Goal: Task Accomplishment & Management: Complete application form

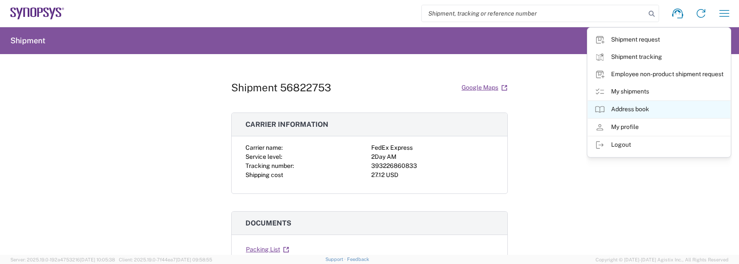
scroll to position [86, 0]
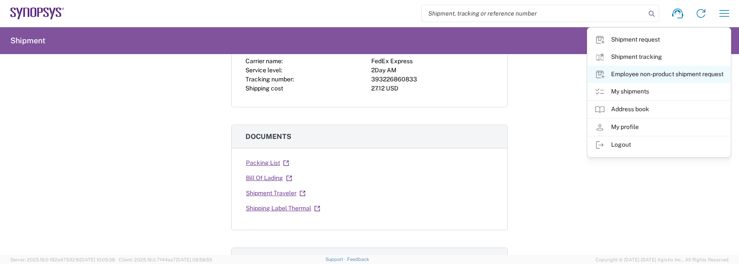
click at [630, 74] on link "Employee non-product shipment request" at bounding box center [659, 74] width 143 height 17
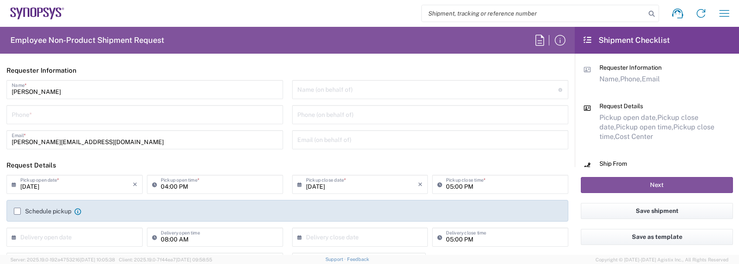
type input "US01, FAC, SAFETY & 110696"
type input "[US_STATE]"
click at [43, 109] on input "tel" at bounding box center [145, 113] width 266 height 15
type input "9788371149"
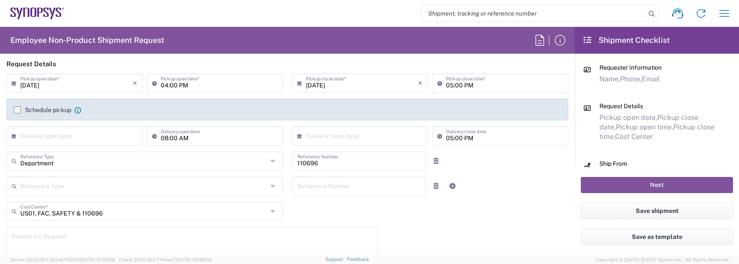
scroll to position [86, 0]
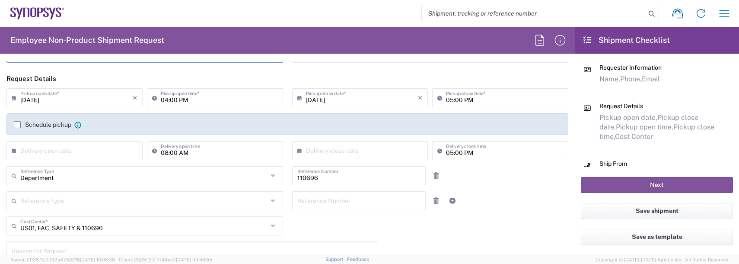
click at [46, 90] on input "[DATE]" at bounding box center [76, 96] width 112 height 15
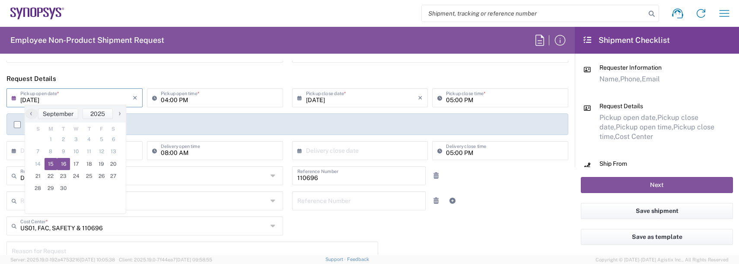
click at [59, 161] on span "16" at bounding box center [63, 164] width 13 height 12
type input "09/16/2025"
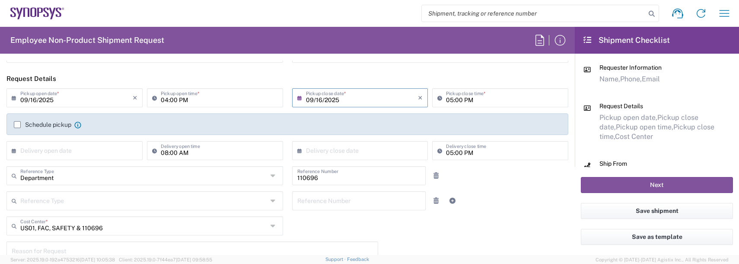
click at [16, 126] on label "Schedule pickup" at bounding box center [42, 124] width 57 height 7
click at [17, 124] on input "Schedule pickup" at bounding box center [17, 124] width 0 height 0
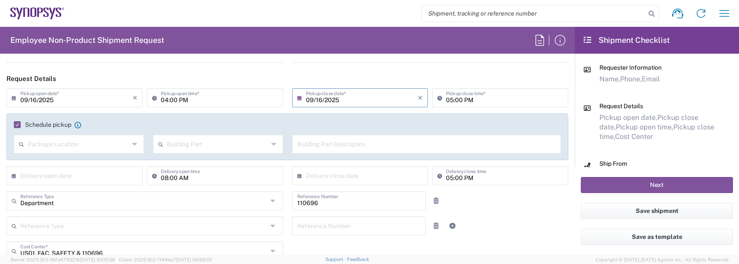
click at [134, 141] on icon at bounding box center [135, 144] width 6 height 14
click at [10, 120] on div "Schedule pickup When scheduling a pickup please be sure to meet the following c…" at bounding box center [287, 136] width 562 height 47
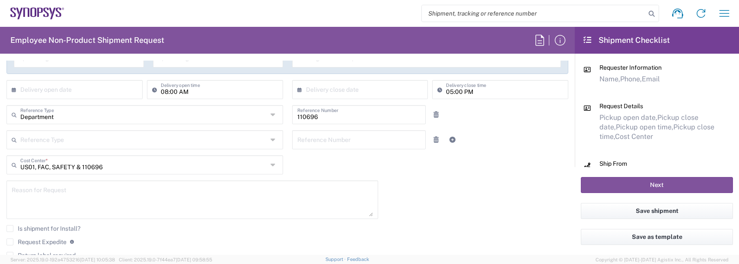
scroll to position [173, 0]
click at [76, 190] on textarea at bounding box center [192, 198] width 361 height 33
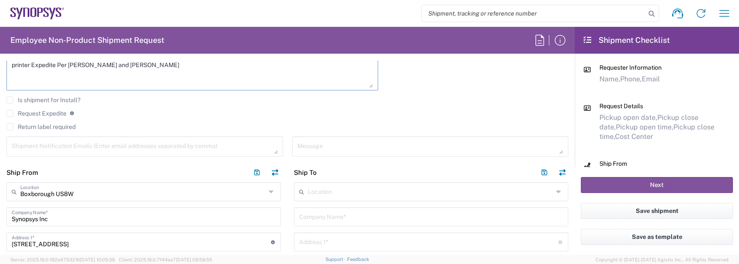
scroll to position [302, 0]
type textarea "printer Expedite Per [PERSON_NAME] and [PERSON_NAME]"
click at [13, 113] on label "Request Expedite" at bounding box center [36, 111] width 60 height 7
click at [10, 111] on input "Request Expedite" at bounding box center [10, 111] width 0 height 0
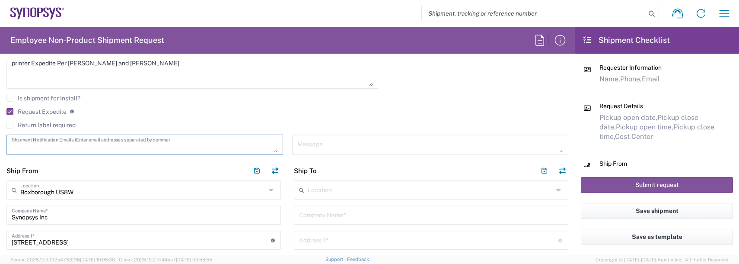
click at [47, 146] on textarea at bounding box center [145, 144] width 266 height 15
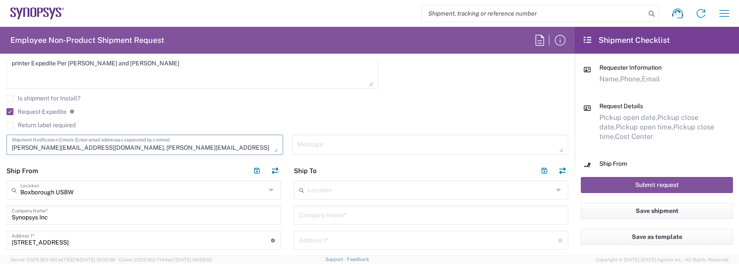
type textarea "[PERSON_NAME][EMAIL_ADDRESS][DOMAIN_NAME], [PERSON_NAME][EMAIL_ADDRESS][DOMAIN_…"
click at [317, 186] on input "text" at bounding box center [430, 188] width 245 height 15
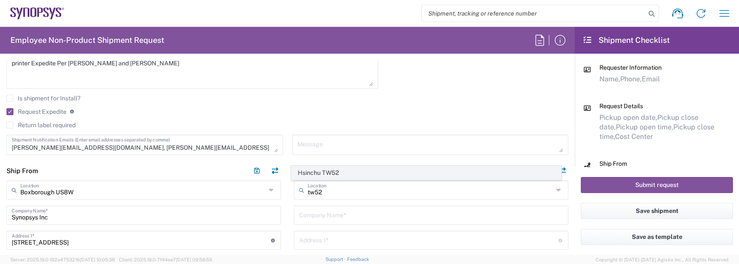
click at [326, 172] on span "Hsinchu TW52" at bounding box center [427, 172] width 270 height 13
type input "Hsinchu TW52"
type input "Synopsys Taiwan Co. Ltd. [GEOGRAPHIC_DATA]"
type input "[STREET_ADDRESS]"
type input "Science-Based [GEOGRAPHIC_DATA]"
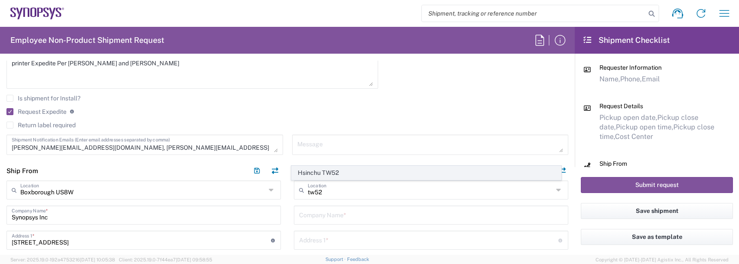
type input "Hsinchu"
type input "[GEOGRAPHIC_DATA]"
type input "300"
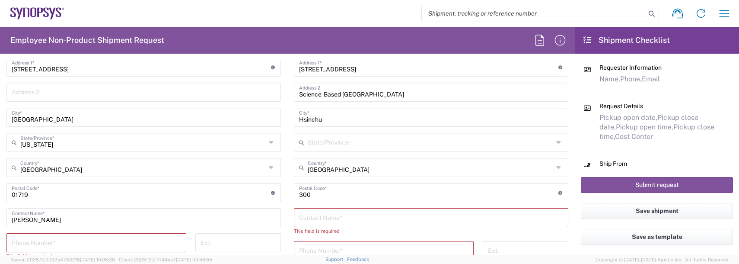
scroll to position [519, 0]
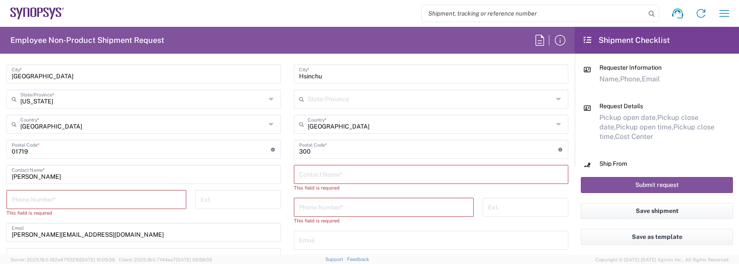
click at [326, 172] on input "text" at bounding box center [431, 173] width 264 height 15
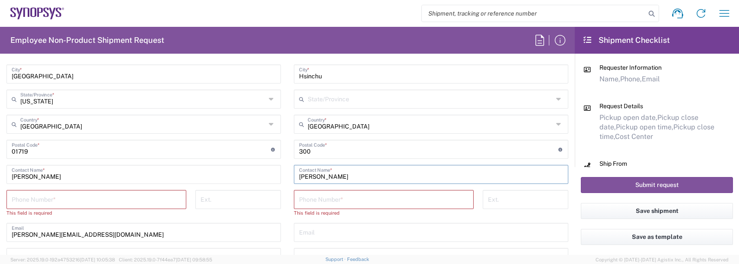
type input "[PERSON_NAME]"
click at [308, 204] on input "tel" at bounding box center [383, 198] width 169 height 15
type input "88635794567"
click at [77, 198] on input "tel" at bounding box center [96, 198] width 169 height 15
type input "9788371149"
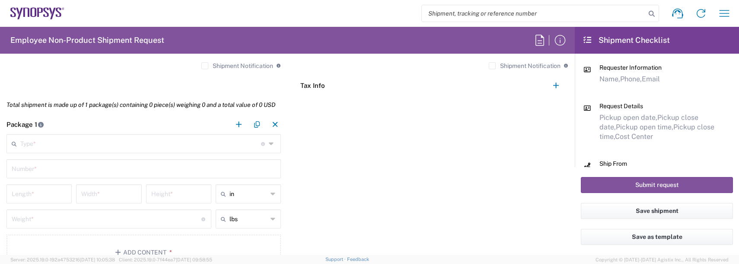
scroll to position [735, 0]
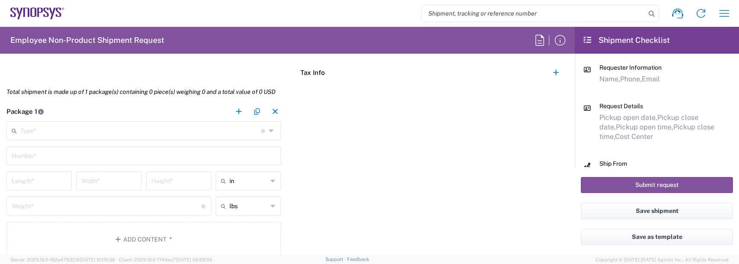
click at [33, 128] on input "text" at bounding box center [140, 129] width 241 height 15
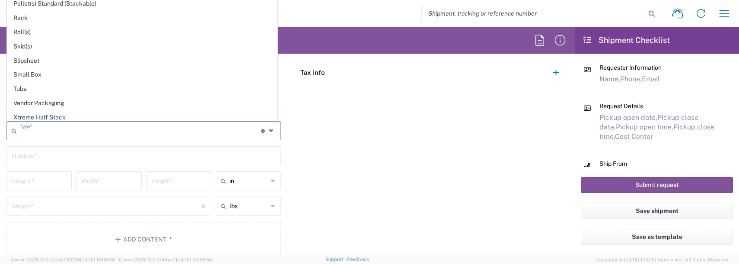
scroll to position [409, 0]
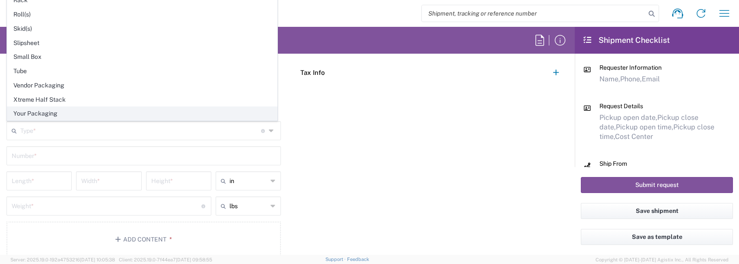
click at [41, 113] on span "Your Packaging" at bounding box center [142, 113] width 270 height 13
type input "Your Packaging"
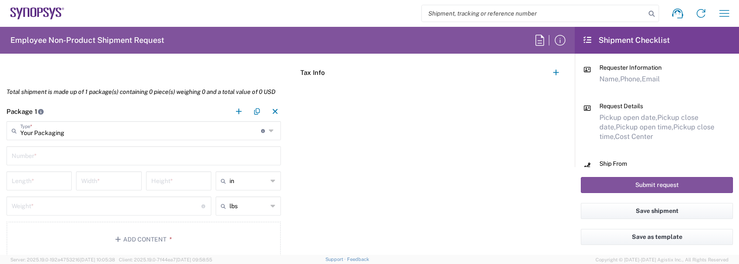
click at [36, 157] on input "text" at bounding box center [144, 154] width 264 height 15
type input "1"
click at [23, 180] on input "number" at bounding box center [39, 179] width 55 height 15
type input "42"
click at [95, 187] on input "number" at bounding box center [108, 179] width 55 height 15
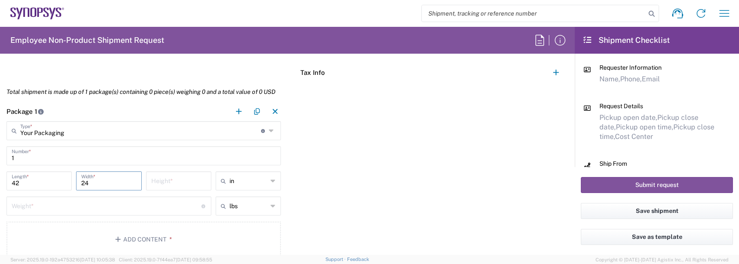
type input "24"
type input "18"
click at [95, 179] on input "24" at bounding box center [108, 179] width 55 height 15
click at [22, 185] on input "42" at bounding box center [39, 179] width 55 height 15
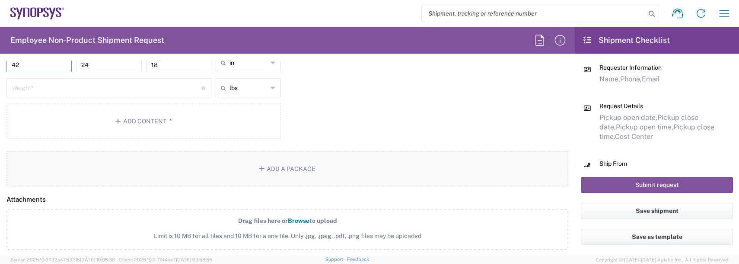
scroll to position [864, 0]
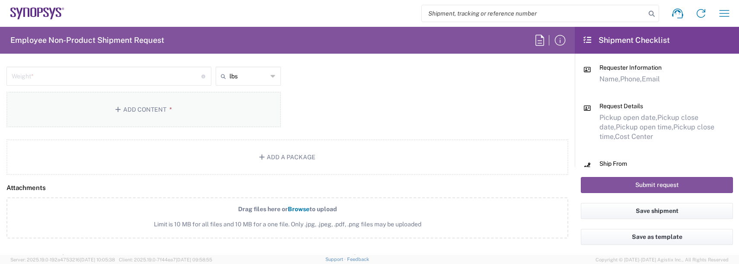
click at [148, 109] on button "Add Content *" at bounding box center [143, 109] width 274 height 35
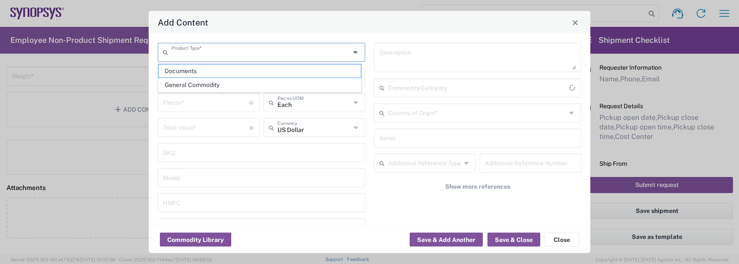
click at [202, 55] on input "text" at bounding box center [261, 51] width 178 height 15
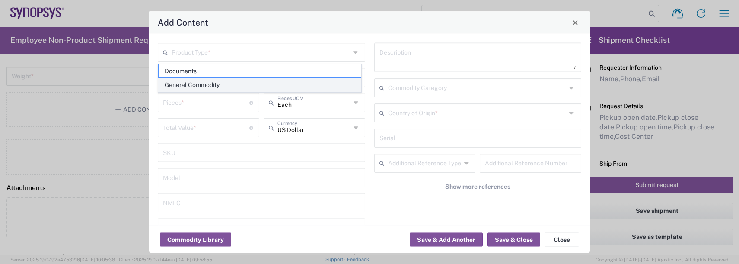
click at [188, 90] on span "General Commodity" at bounding box center [260, 84] width 202 height 13
type input "General Commodity"
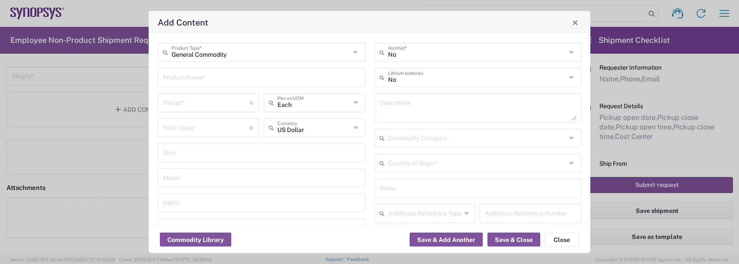
click at [191, 80] on input "text" at bounding box center [261, 76] width 197 height 15
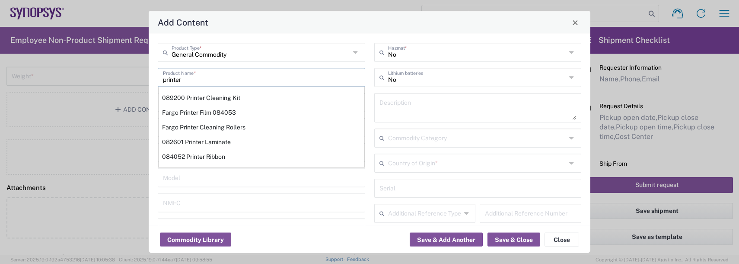
type input "printer"
click at [279, 32] on div "Add Content" at bounding box center [370, 22] width 442 height 22
click at [212, 240] on button "Commodity Library" at bounding box center [195, 239] width 71 height 14
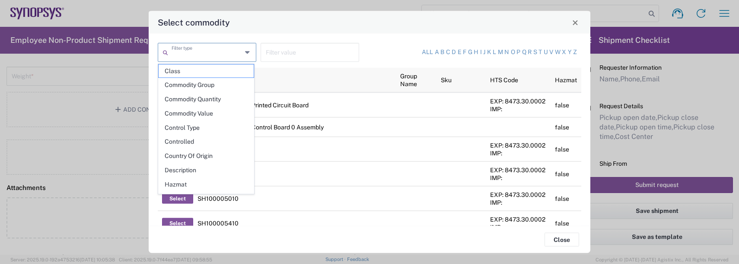
click at [210, 46] on input "text" at bounding box center [207, 51] width 70 height 15
click at [278, 32] on div "Select commodity" at bounding box center [370, 22] width 442 height 22
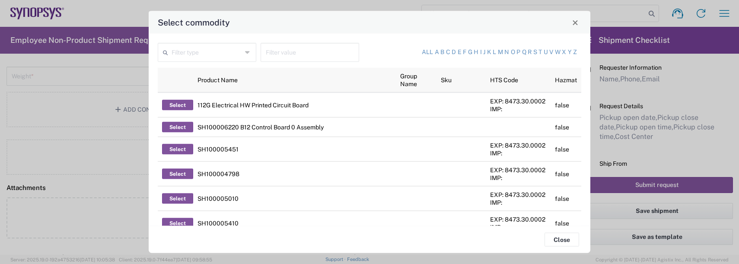
click at [274, 49] on input "text" at bounding box center [310, 51] width 88 height 15
type input "printer"
click at [516, 51] on link "p" at bounding box center [518, 52] width 4 height 9
type input "Product Name"
type input "p"
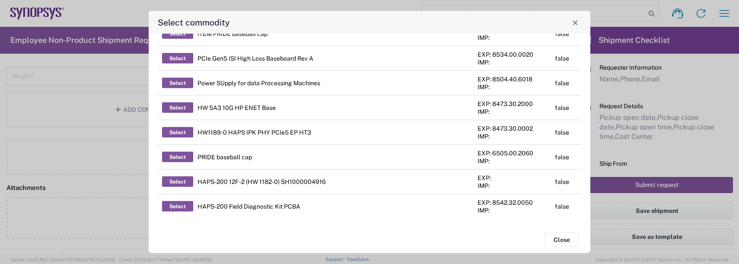
scroll to position [2359, 0]
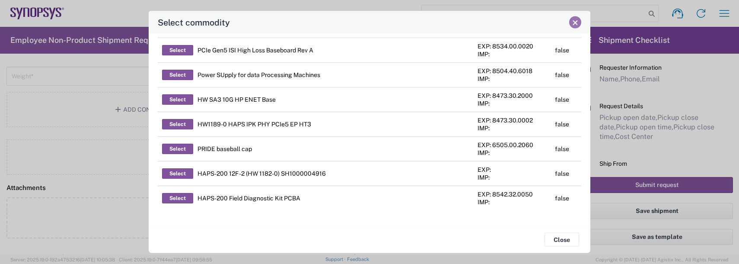
click at [574, 23] on span "Close" at bounding box center [575, 22] width 6 height 6
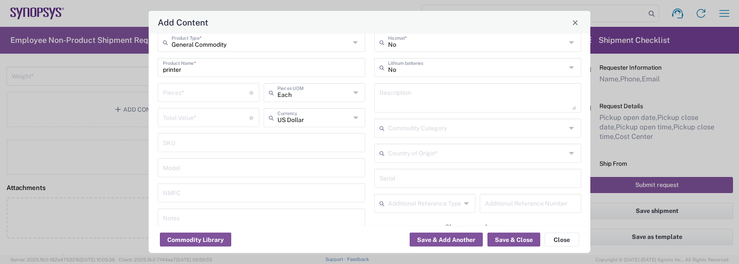
scroll to position [0, 0]
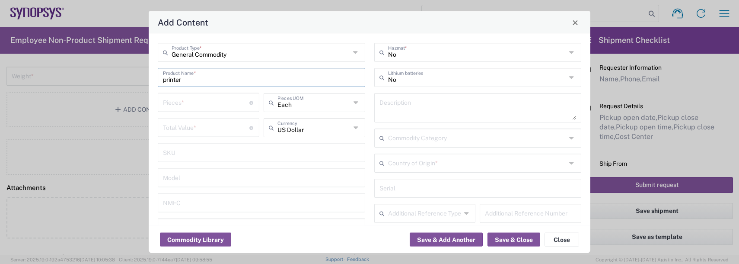
drag, startPoint x: 185, startPoint y: 80, endPoint x: 14, endPoint y: 95, distance: 171.8
click at [14, 94] on div "Add Content General Commodity Product Type * printer Product Name * Pieces * Nu…" at bounding box center [369, 132] width 739 height 264
click at [569, 142] on icon at bounding box center [572, 138] width 7 height 14
click at [569, 137] on icon at bounding box center [572, 138] width 7 height 14
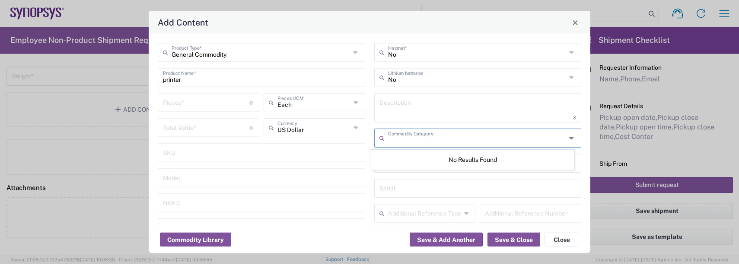
click at [379, 112] on textarea at bounding box center [477, 107] width 197 height 24
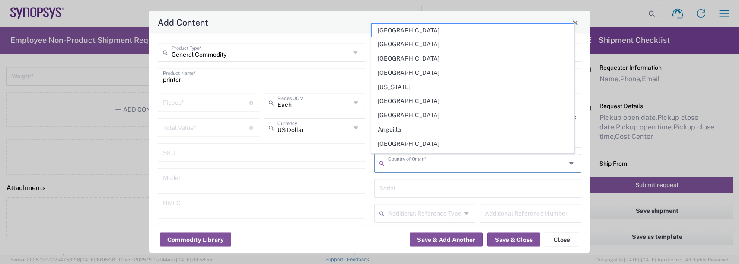
click at [423, 169] on input "text" at bounding box center [477, 162] width 178 height 15
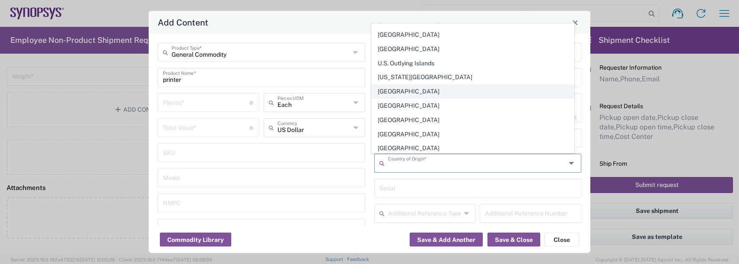
scroll to position [3284, 0]
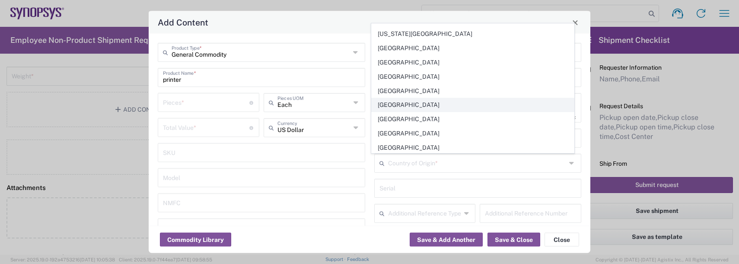
click at [409, 107] on span "[GEOGRAPHIC_DATA]" at bounding box center [473, 104] width 202 height 13
type input "[GEOGRAPHIC_DATA]"
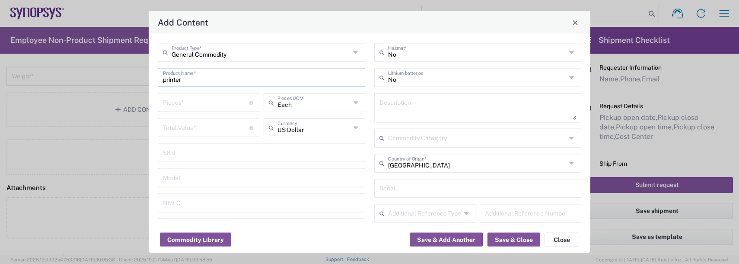
click at [164, 79] on input "printer" at bounding box center [261, 76] width 197 height 15
type input "Badge printer"
click at [180, 103] on input "number" at bounding box center [206, 101] width 86 height 15
type input "1"
click at [229, 125] on input "number" at bounding box center [206, 126] width 86 height 15
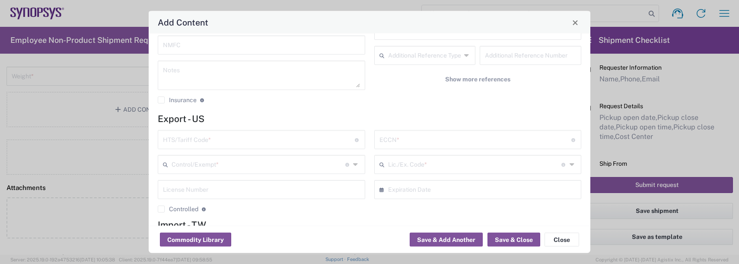
scroll to position [173, 0]
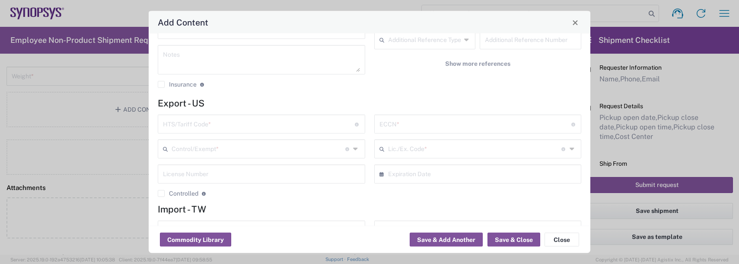
type input "6000"
click at [197, 120] on input "text" at bounding box center [259, 123] width 192 height 15
type input "8443.32.1050"
click at [423, 124] on input "text" at bounding box center [475, 123] width 192 height 15
click at [401, 126] on input "EAR" at bounding box center [475, 123] width 192 height 15
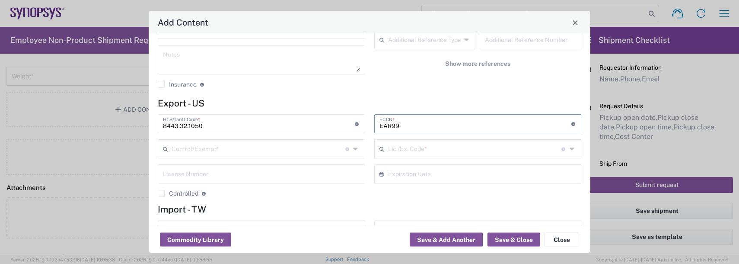
type input "EAR99"
click at [226, 156] on div "Control/Exempt * The specific reason that eliminates, or necessitates, the requ…" at bounding box center [261, 149] width 207 height 19
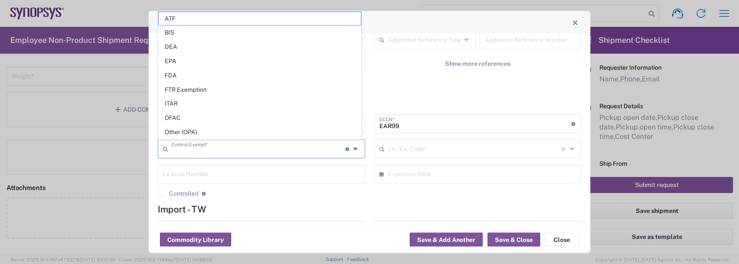
click at [226, 151] on input "text" at bounding box center [259, 148] width 174 height 15
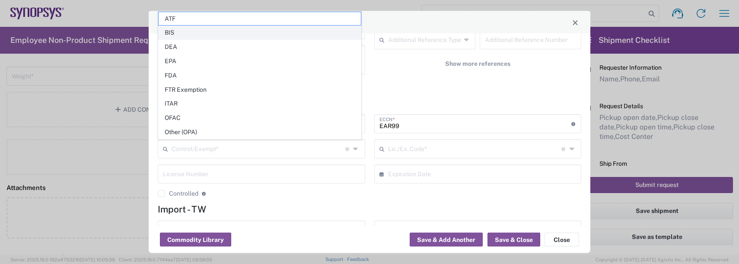
click at [194, 29] on span "BIS" at bounding box center [260, 32] width 202 height 13
type input "BIS"
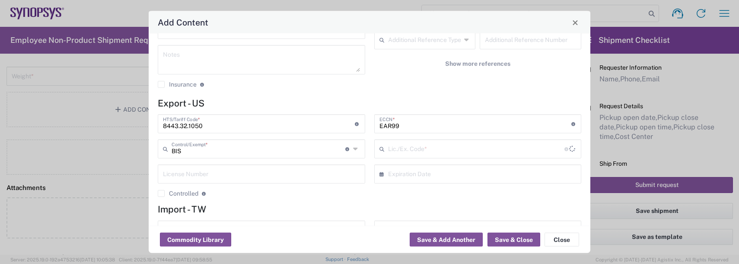
click at [416, 144] on input "text" at bounding box center [476, 148] width 177 height 15
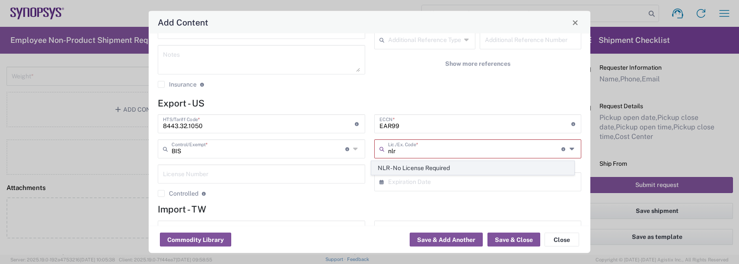
click at [395, 165] on span "NLR - No License Required" at bounding box center [473, 167] width 202 height 13
type input "NLR - No License Required"
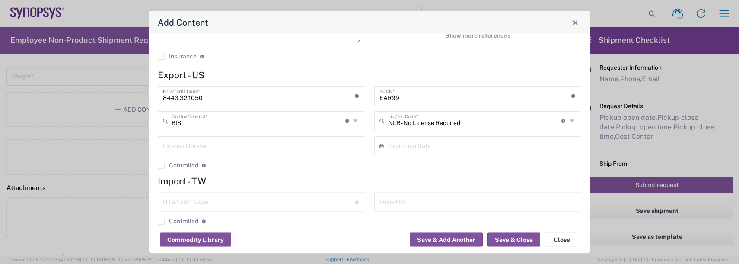
scroll to position [216, 0]
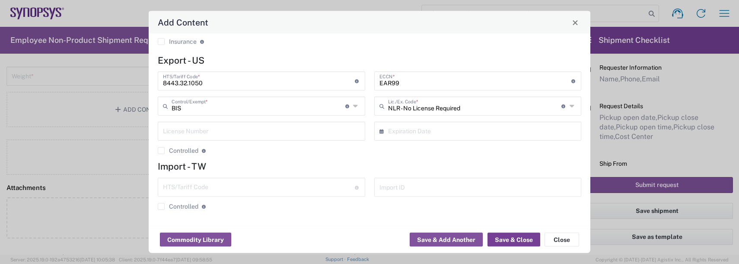
click at [509, 241] on button "Save & Close" at bounding box center [513, 239] width 53 height 14
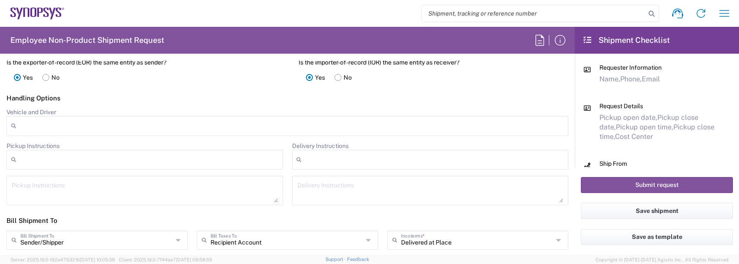
scroll to position [1167, 0]
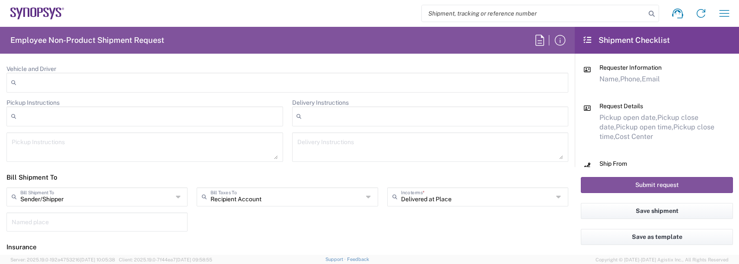
click at [361, 195] on div "Recipient Account Bill Taxes To" at bounding box center [287, 196] width 181 height 19
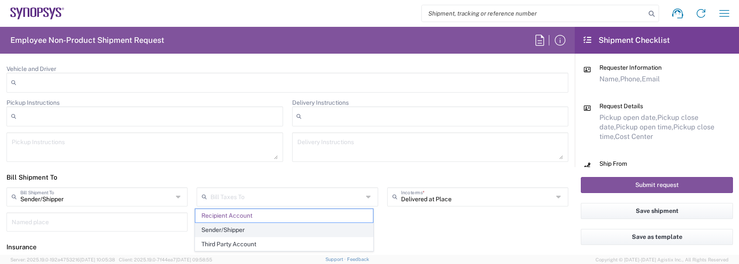
click at [232, 231] on span "Sender/Shipper" at bounding box center [283, 229] width 177 height 13
type input "Sender/Shipper"
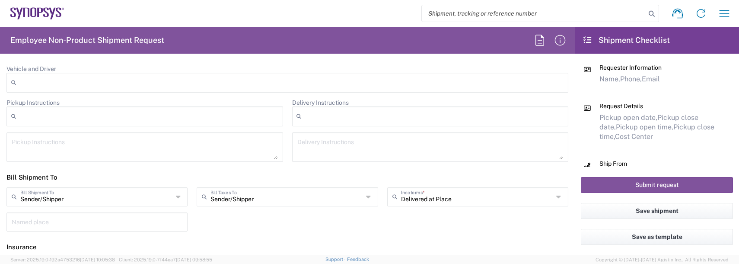
click at [298, 233] on div "Sender/[PERSON_NAME] Shipment To Sender/Shipper Recipient Account Third Party A…" at bounding box center [287, 212] width 571 height 50
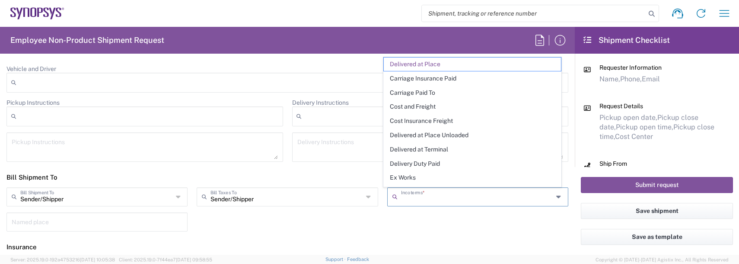
click at [474, 200] on input "text" at bounding box center [477, 195] width 153 height 15
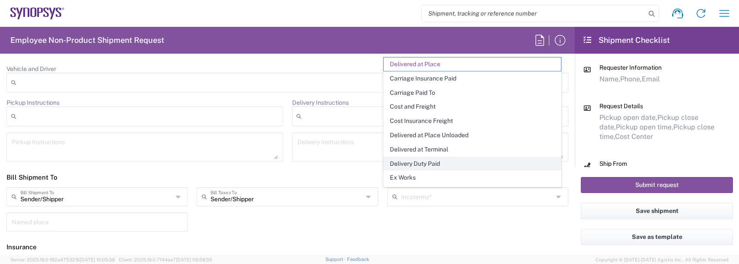
click at [433, 166] on span "Delivery Duty Paid" at bounding box center [472, 163] width 177 height 13
type input "Sender/Shipper"
type input "Delivery Duty Paid"
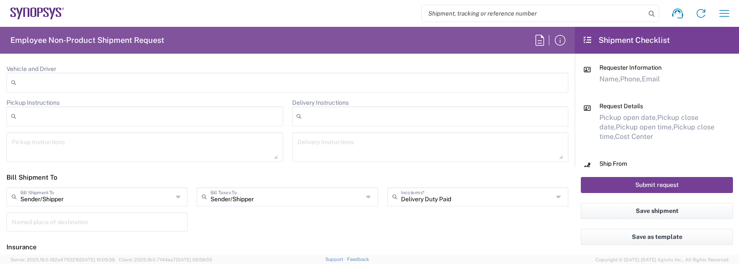
click at [612, 180] on button "Submit request" at bounding box center [657, 185] width 152 height 16
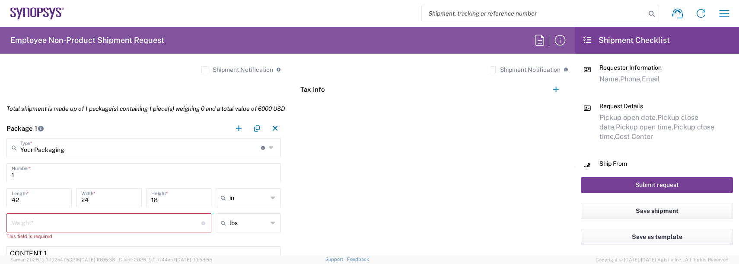
scroll to position [742, 0]
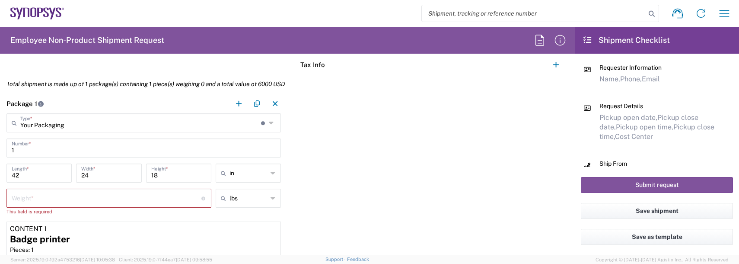
click at [48, 198] on input "number" at bounding box center [107, 197] width 190 height 15
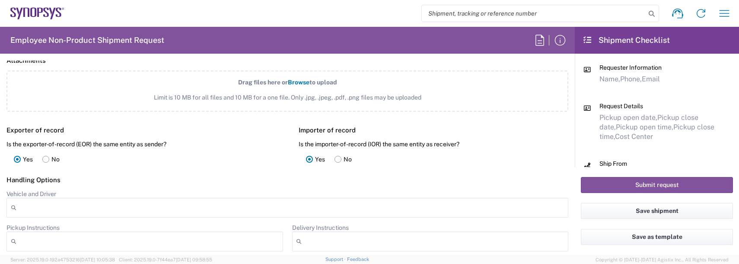
scroll to position [1045, 0]
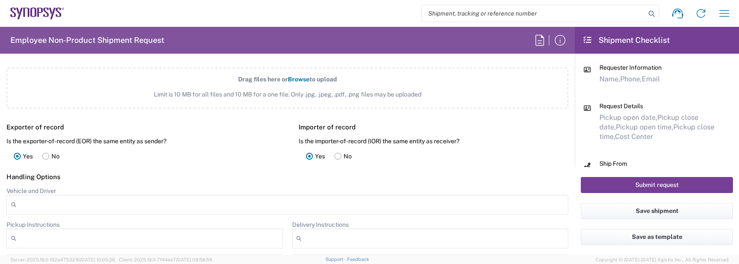
type input "52"
click at [676, 181] on button "Submit request" at bounding box center [657, 185] width 152 height 16
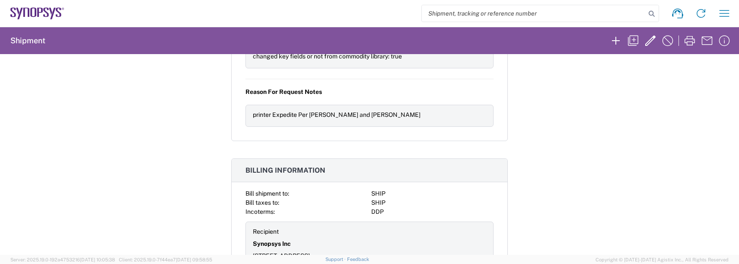
scroll to position [833, 0]
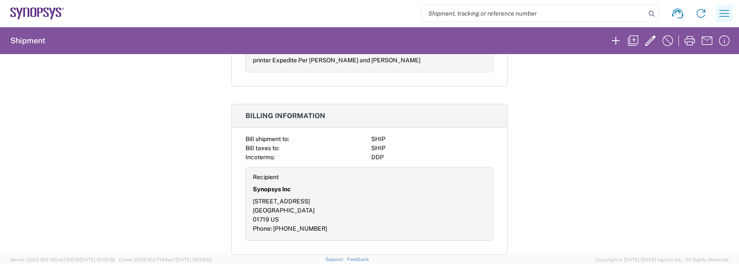
click at [720, 11] on icon "button" at bounding box center [724, 13] width 10 height 6
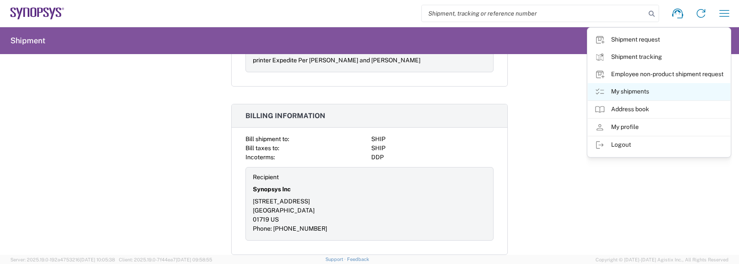
click at [634, 95] on link "My shipments" at bounding box center [659, 91] width 143 height 17
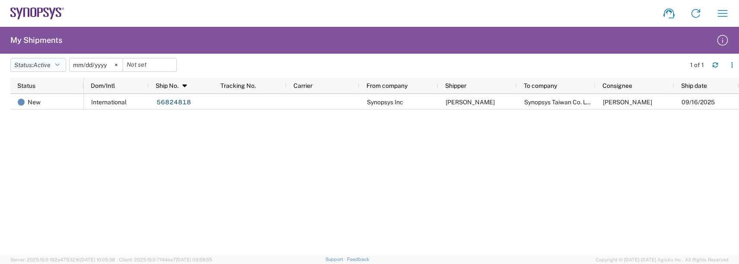
click at [60, 64] on icon "button" at bounding box center [57, 65] width 4 height 6
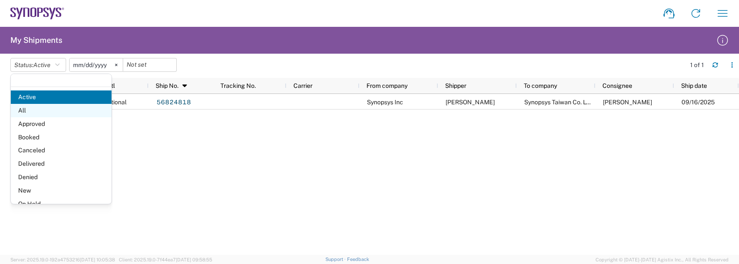
click at [35, 110] on span "All" at bounding box center [61, 110] width 101 height 13
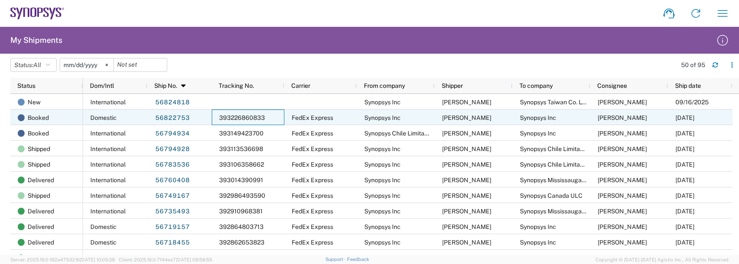
drag, startPoint x: 274, startPoint y: 113, endPoint x: 225, endPoint y: 118, distance: 49.1
click at [225, 118] on div "393226860833" at bounding box center [248, 117] width 73 height 16
drag, startPoint x: 225, startPoint y: 118, endPoint x: 203, endPoint y: 118, distance: 22.5
click at [203, 118] on div "56822753" at bounding box center [179, 117] width 64 height 16
